Goal: Use online tool/utility: Utilize a website feature to perform a specific function

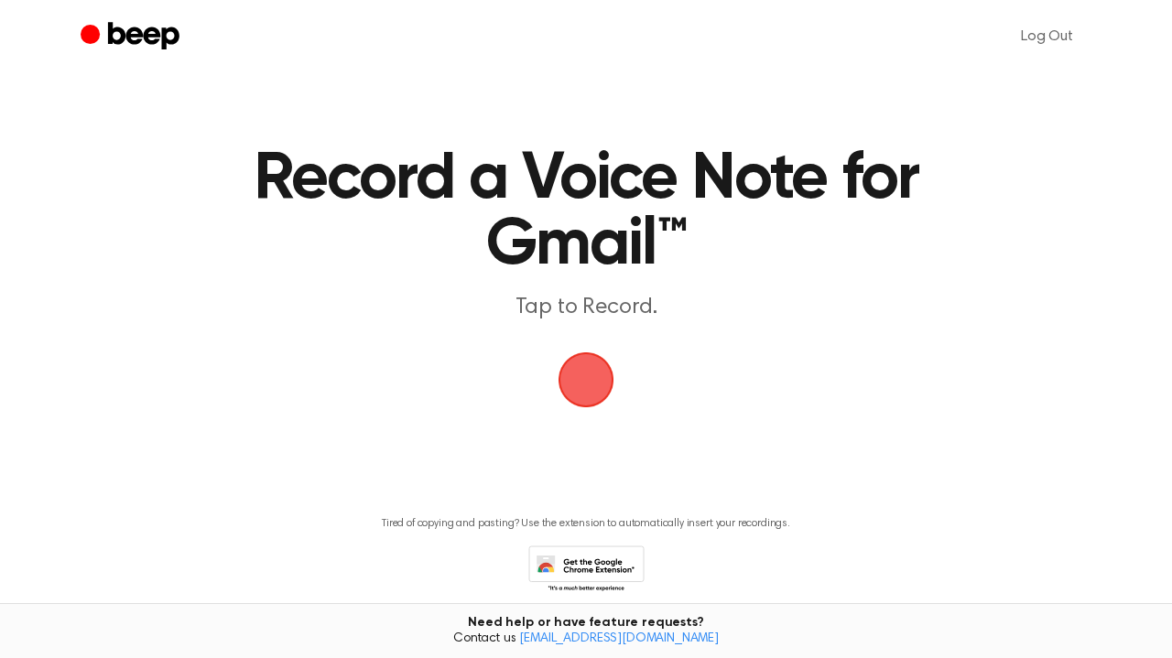
click at [583, 378] on span "button" at bounding box center [585, 379] width 51 height 51
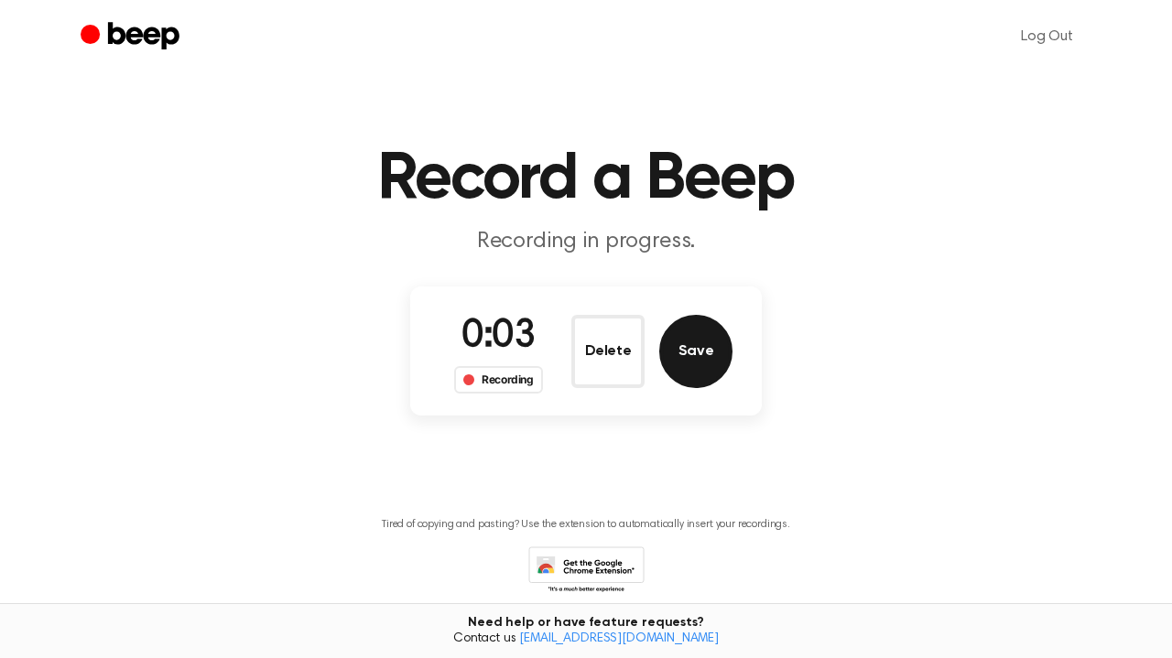
click at [706, 352] on button "Save" at bounding box center [695, 351] width 73 height 73
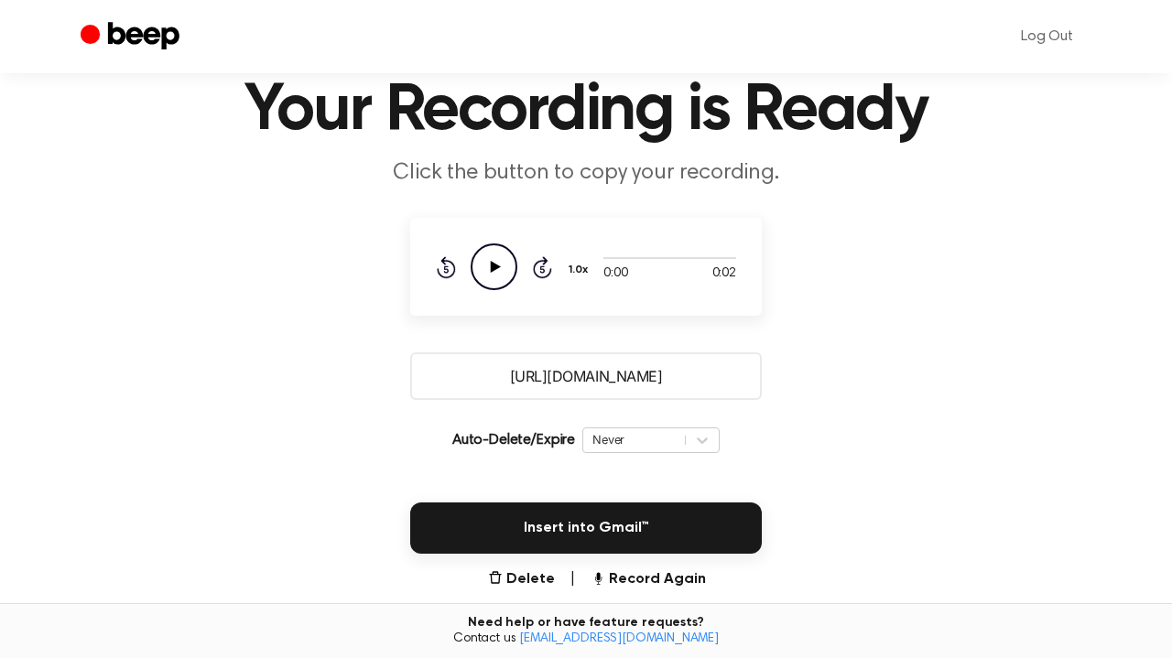
scroll to position [91, 0]
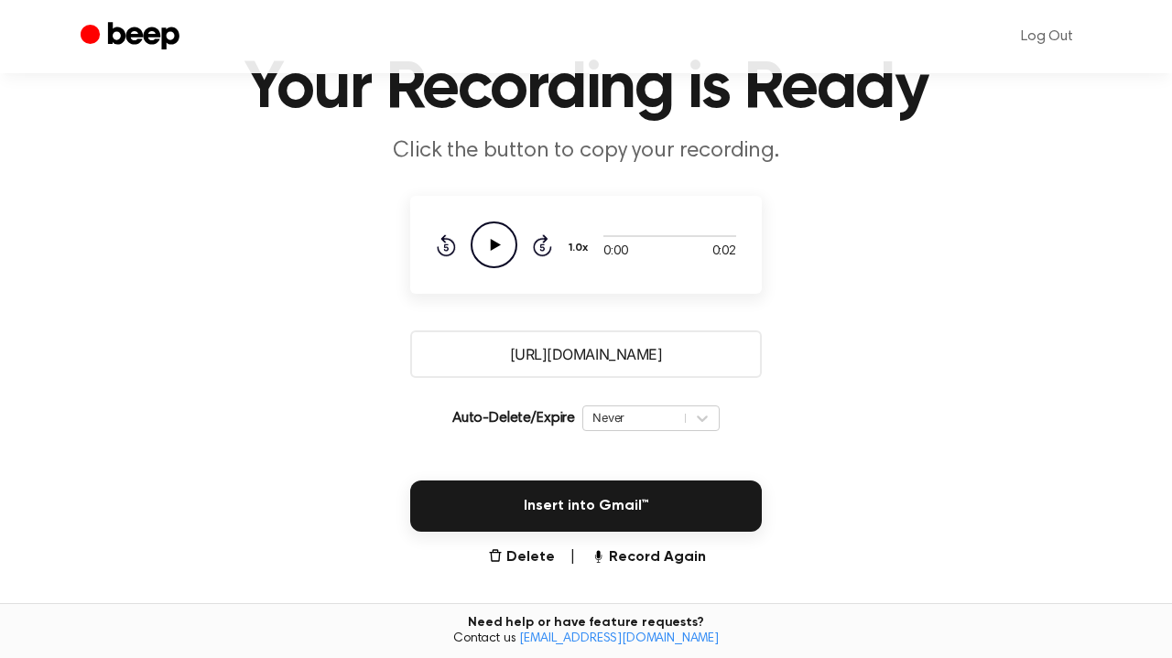
click at [484, 244] on icon "Play Audio" at bounding box center [494, 245] width 47 height 47
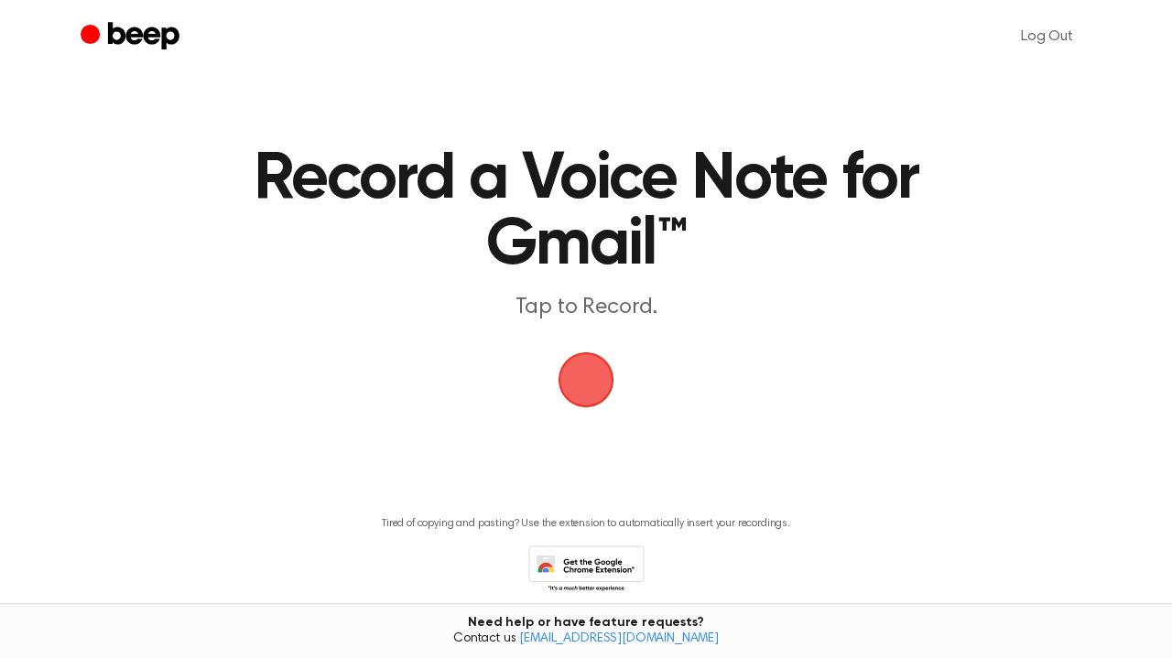
click at [592, 366] on span "button" at bounding box center [585, 379] width 51 height 51
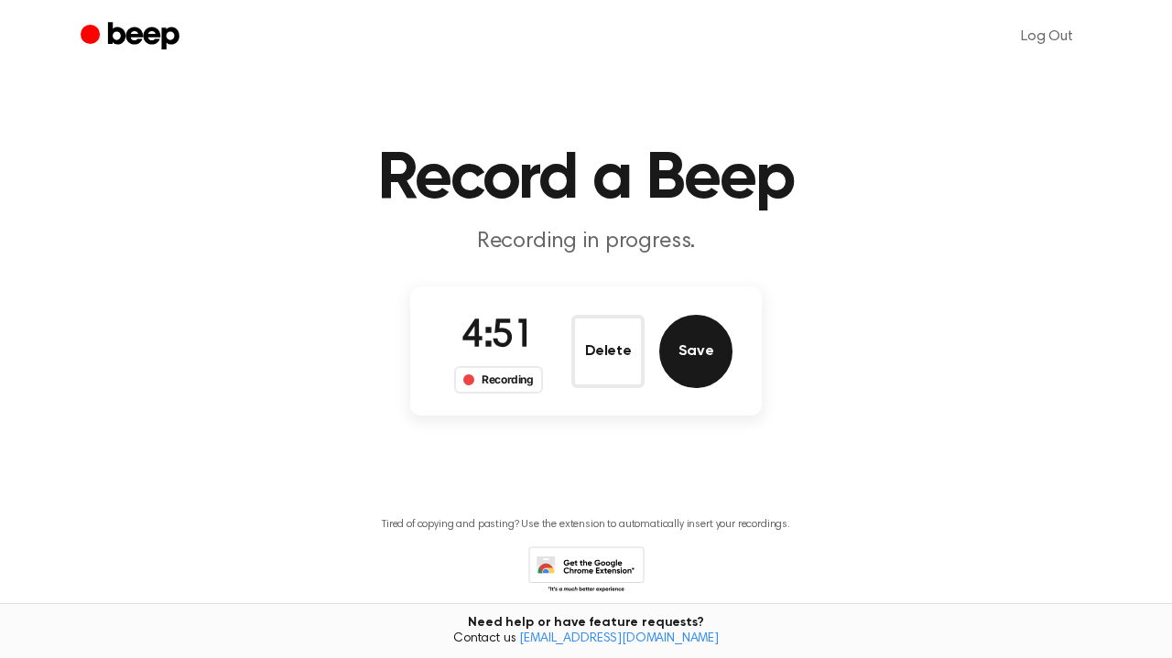
click at [692, 353] on button "Save" at bounding box center [695, 351] width 73 height 73
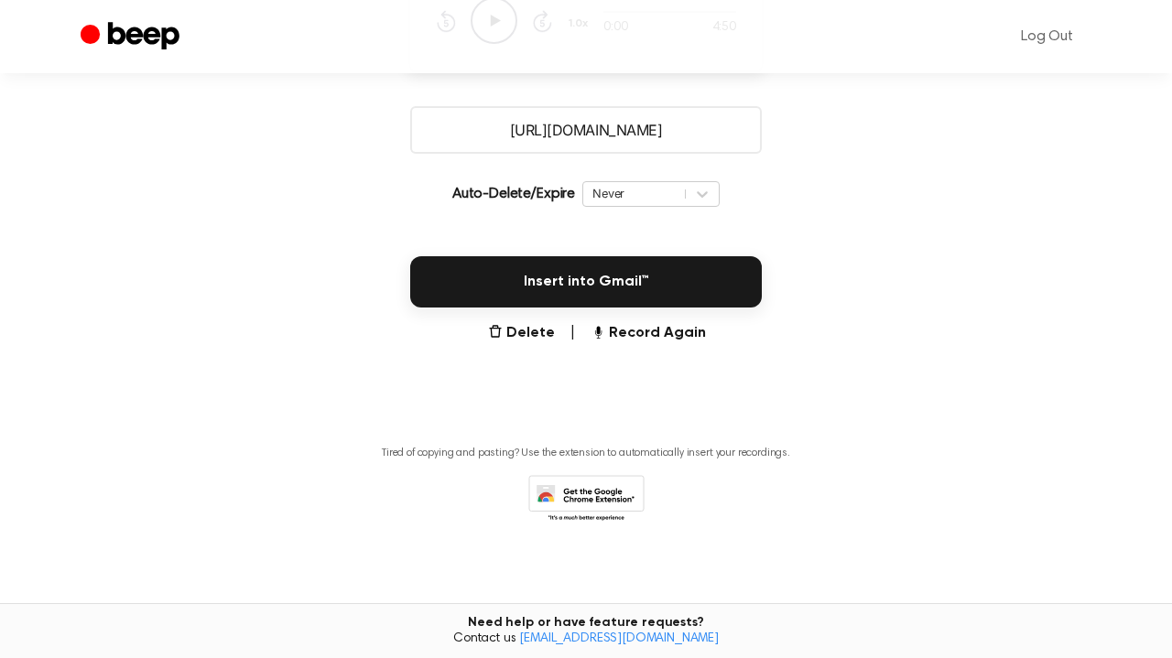
scroll to position [321, 0]
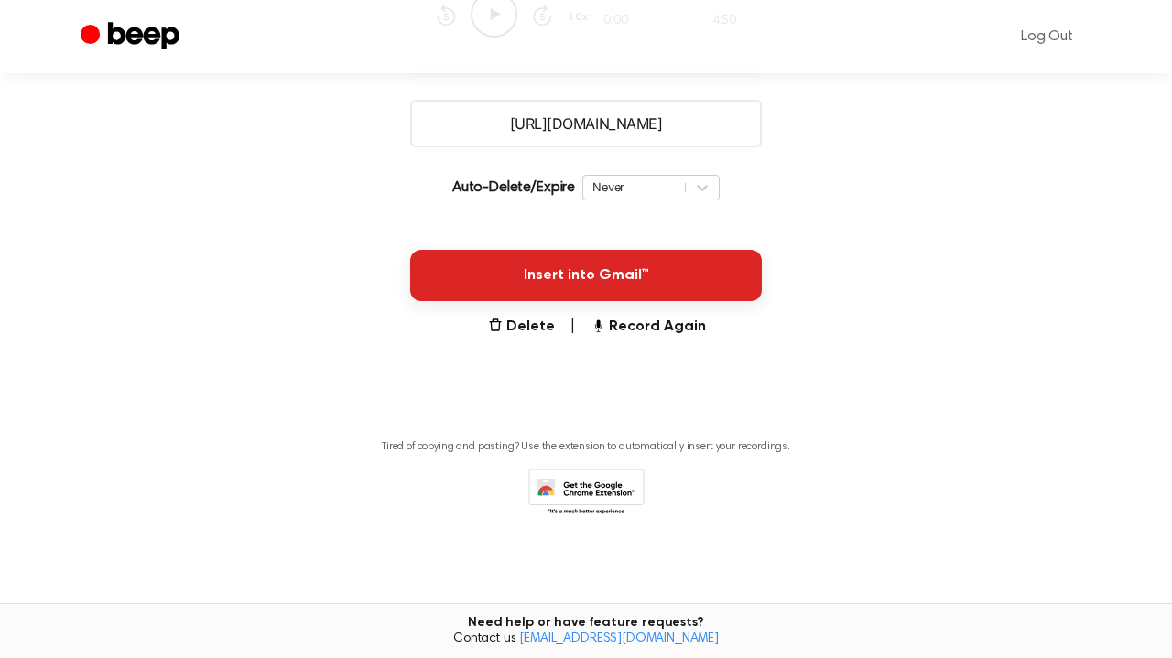
click at [655, 268] on button "Insert into Gmail™" at bounding box center [586, 275] width 352 height 51
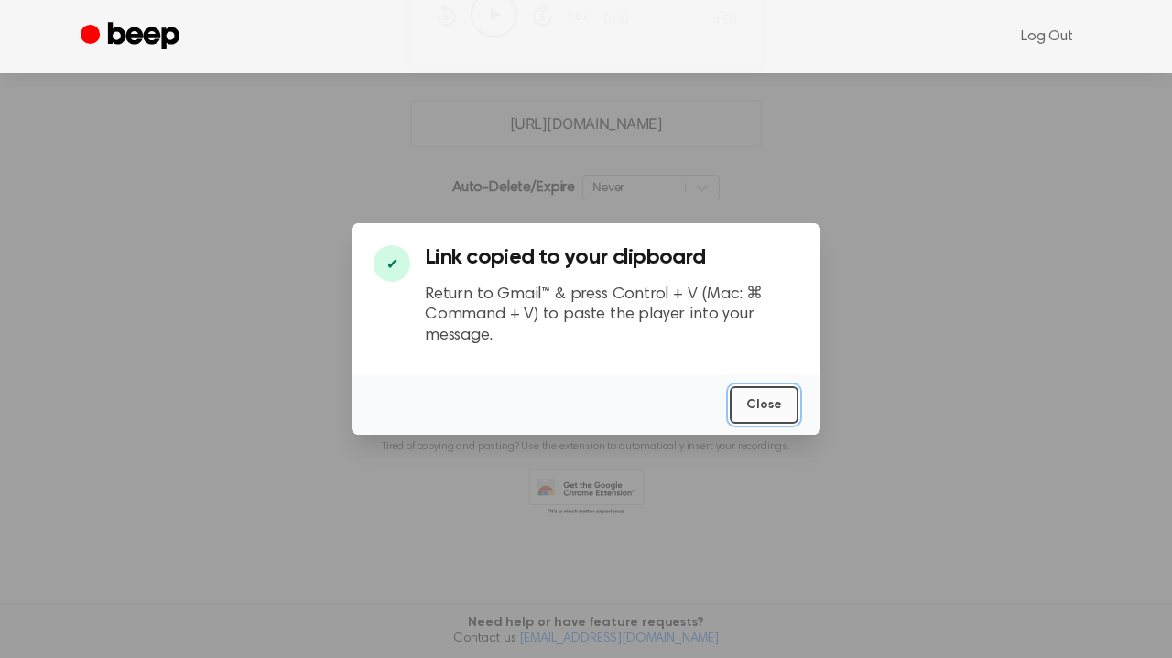
click at [765, 398] on button "Close" at bounding box center [764, 405] width 69 height 38
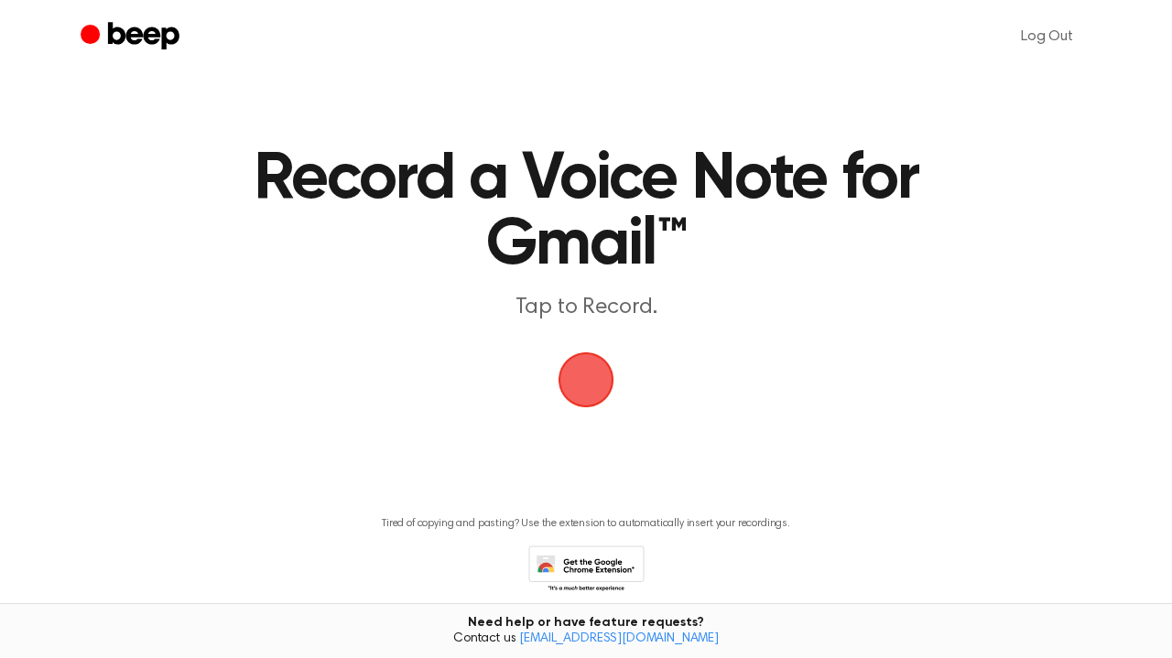
click at [586, 370] on span "button" at bounding box center [585, 379] width 51 height 51
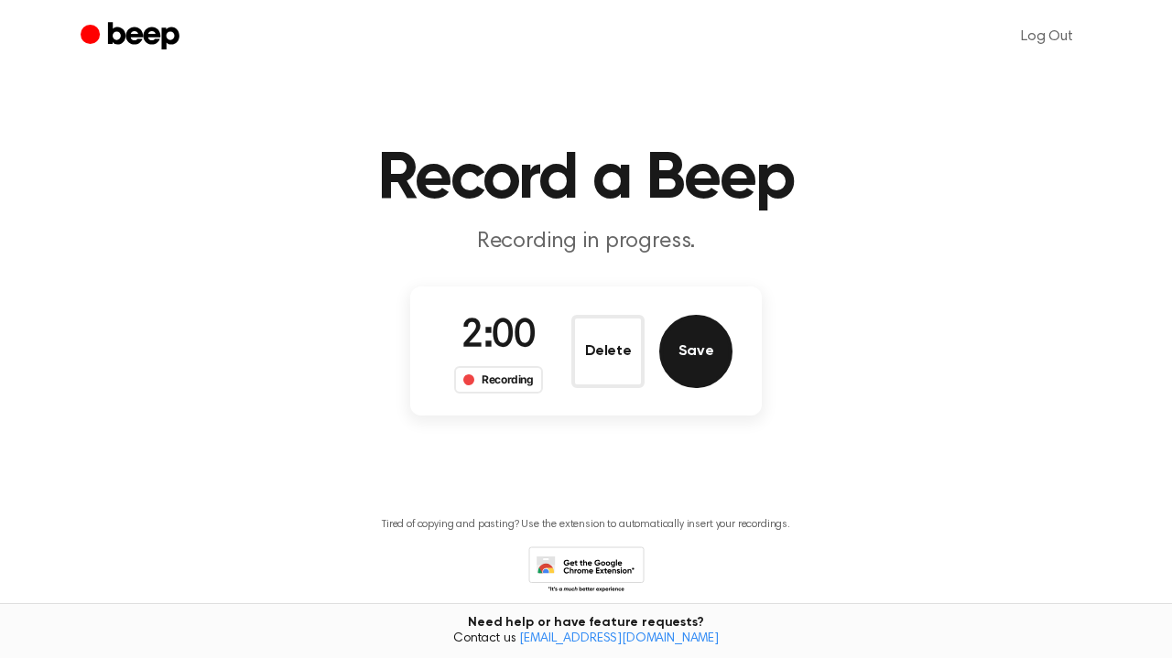
click at [713, 353] on button "Save" at bounding box center [695, 351] width 73 height 73
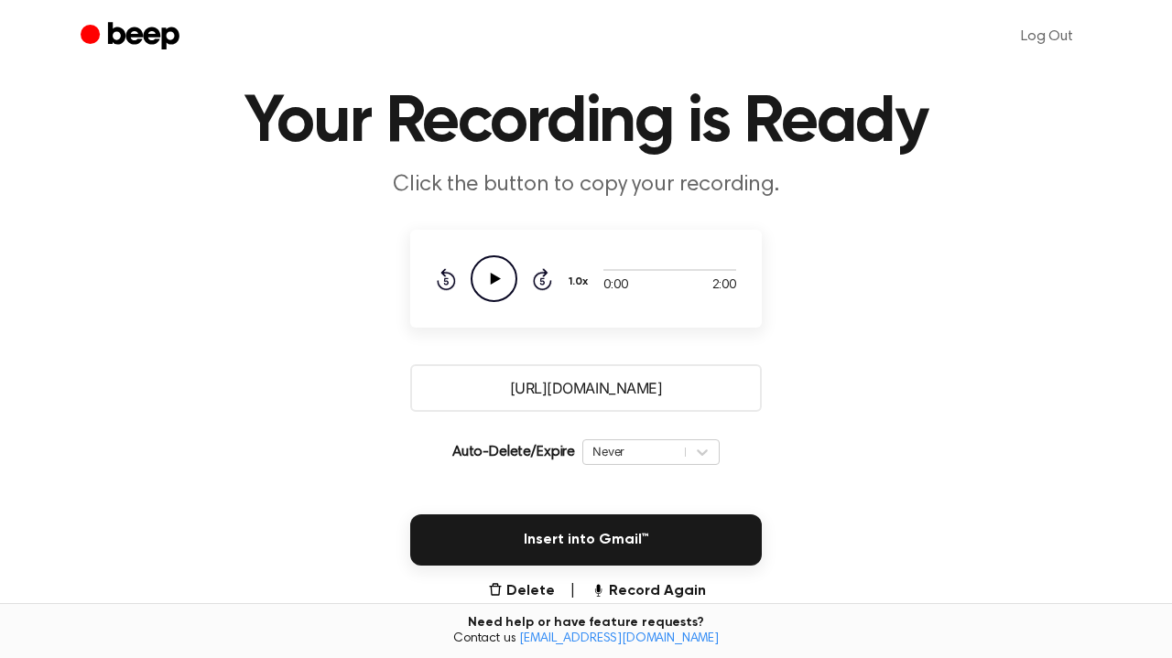
scroll to position [118, 0]
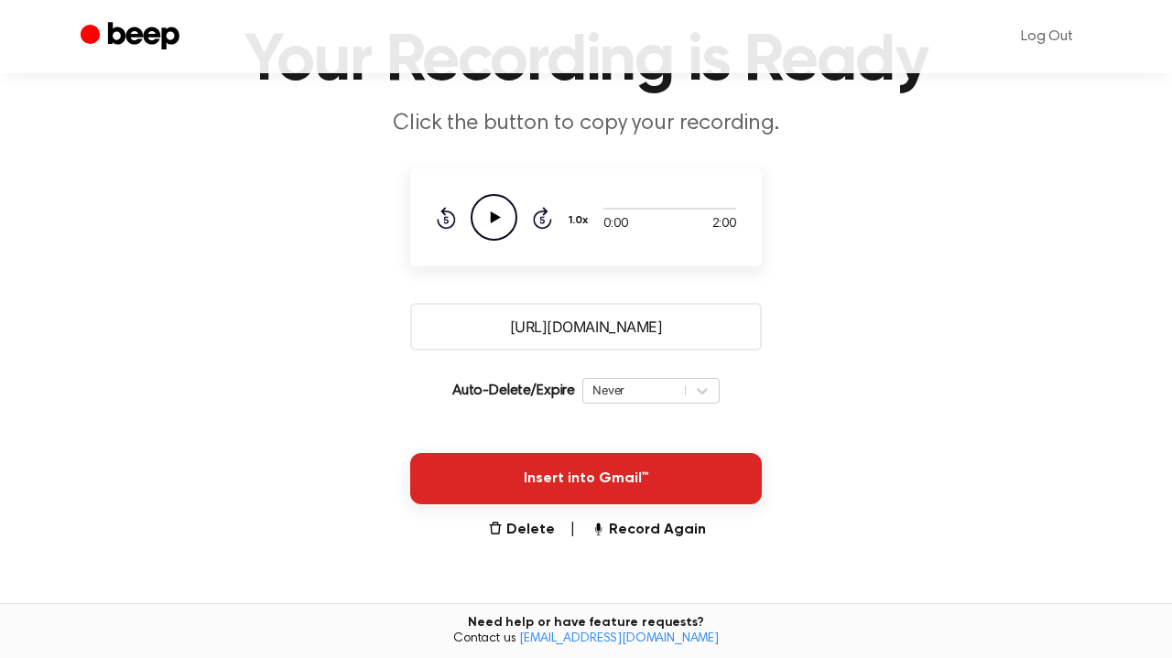
click at [556, 460] on button "Insert into Gmail™" at bounding box center [586, 478] width 352 height 51
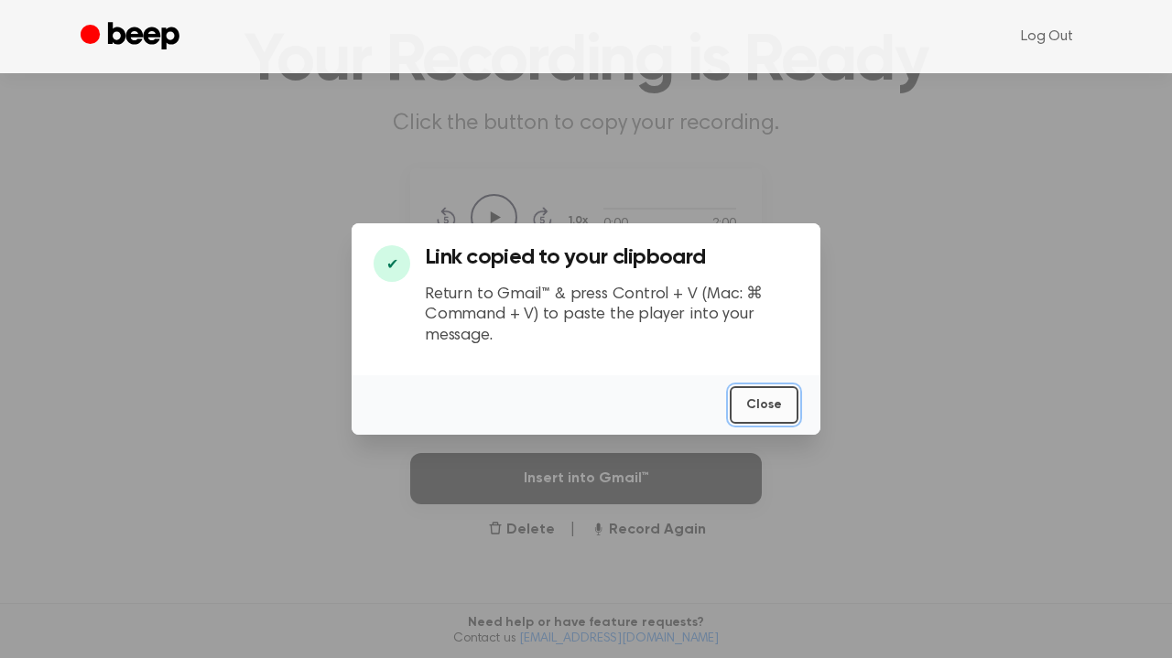
click at [764, 413] on button "Close" at bounding box center [764, 405] width 69 height 38
